Goal: Task Accomplishment & Management: Manage account settings

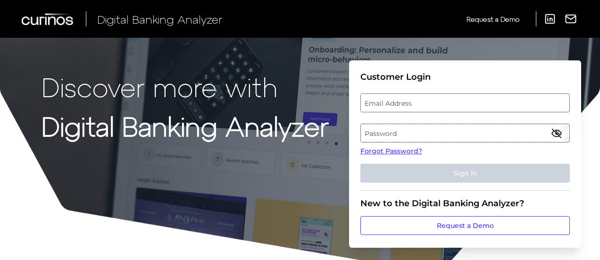
click at [393, 108] on label "Email Address" at bounding box center [465, 102] width 208 height 17
click at [393, 108] on input "email" at bounding box center [464, 102] width 209 height 19
click at [385, 103] on input "Email Address" at bounding box center [464, 102] width 209 height 19
type input "[PERSON_NAME][EMAIL_ADDRESS][PERSON_NAME][DOMAIN_NAME]"
click at [362, 109] on label "Email Address" at bounding box center [465, 102] width 208 height 17
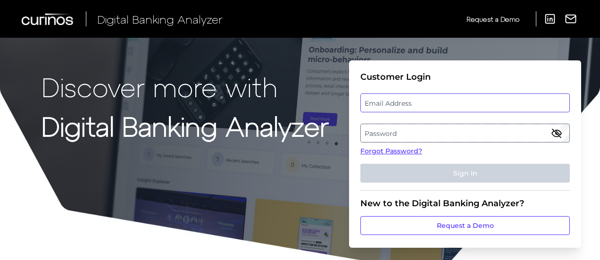
click at [362, 109] on input "email" at bounding box center [464, 102] width 209 height 19
click at [371, 105] on input "Email Address" at bounding box center [464, 102] width 209 height 19
type input "[PERSON_NAME][EMAIL_ADDRESS][PERSON_NAME][DOMAIN_NAME]"
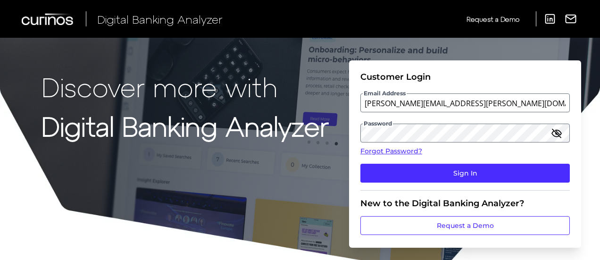
click at [444, 182] on fieldset "Customer Login Email Address Stewart.Mcewan@informa.com Password Forgot Passwor…" at bounding box center [464, 131] width 209 height 119
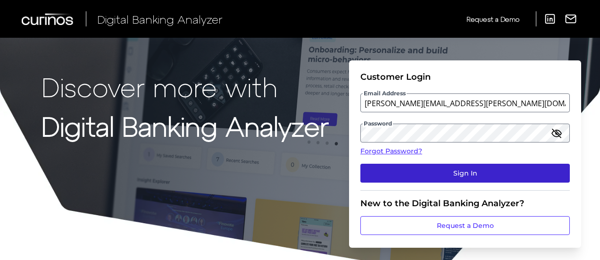
click at [443, 175] on button "Sign In" at bounding box center [464, 173] width 209 height 19
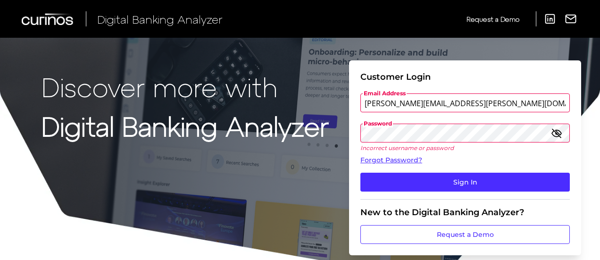
click at [524, 74] on div "Customer Login" at bounding box center [464, 77] width 209 height 10
